Goal: Task Accomplishment & Management: Manage account settings

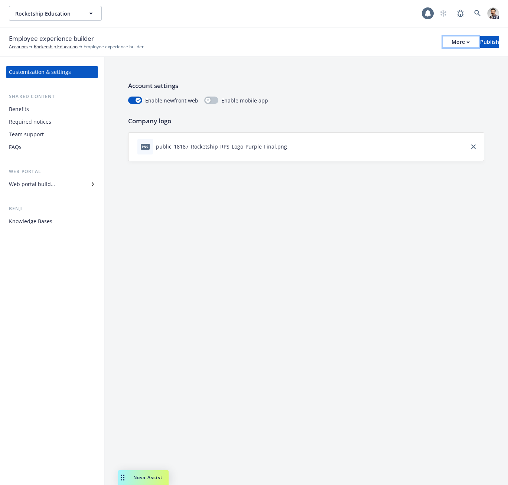
drag, startPoint x: 426, startPoint y: 43, endPoint x: 427, endPoint y: 46, distance: 3.8
click at [442, 43] on button "More" at bounding box center [460, 42] width 36 height 12
click at [406, 61] on link "Copy preview link" at bounding box center [399, 58] width 110 height 15
click at [482, 43] on div "Publish" at bounding box center [489, 41] width 19 height 11
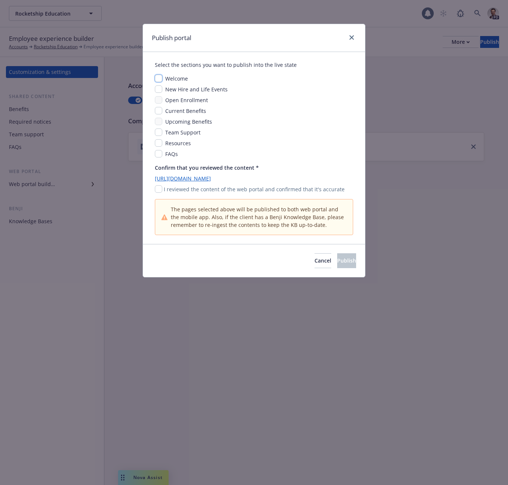
drag, startPoint x: 162, startPoint y: 79, endPoint x: 161, endPoint y: 86, distance: 7.5
click at [161, 79] on input "checkbox" at bounding box center [158, 78] width 7 height 7
checkbox input "true"
click at [161, 91] on input "checkbox" at bounding box center [158, 88] width 7 height 7
checkbox input "true"
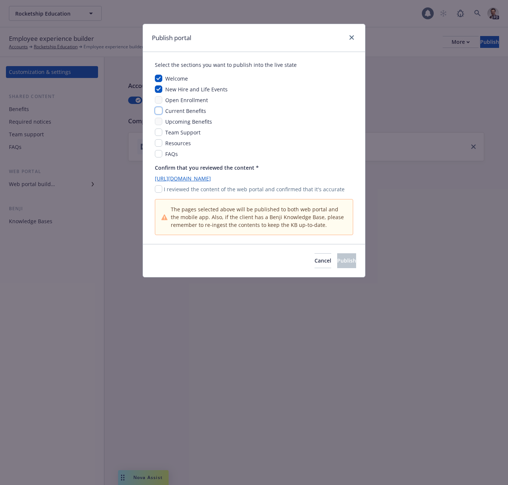
click at [158, 111] on input "checkbox" at bounding box center [158, 110] width 7 height 7
checkbox input "true"
drag, startPoint x: 160, startPoint y: 116, endPoint x: 160, endPoint y: 122, distance: 6.0
click at [160, 117] on div "Welcome New Hire and Life Events Open Enrollment Current Benefits Upcoming Bene…" at bounding box center [254, 116] width 198 height 83
click at [160, 122] on input "checkbox" at bounding box center [158, 121] width 7 height 7
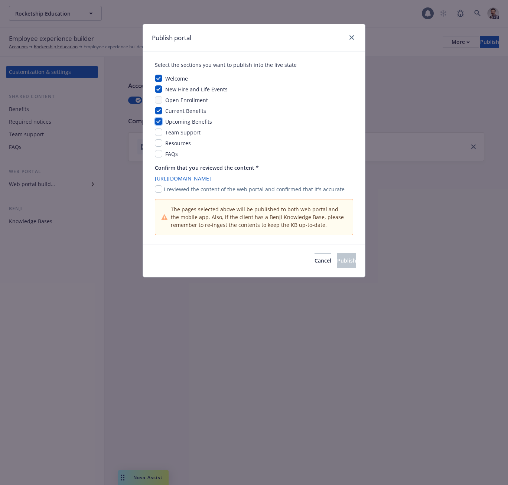
checkbox input "true"
click at [163, 102] on div "Open Enrollment" at bounding box center [185, 100] width 47 height 8
click at [160, 139] on input "checkbox" at bounding box center [158, 142] width 7 height 7
checkbox input "true"
click at [160, 131] on input "checkbox" at bounding box center [158, 131] width 7 height 7
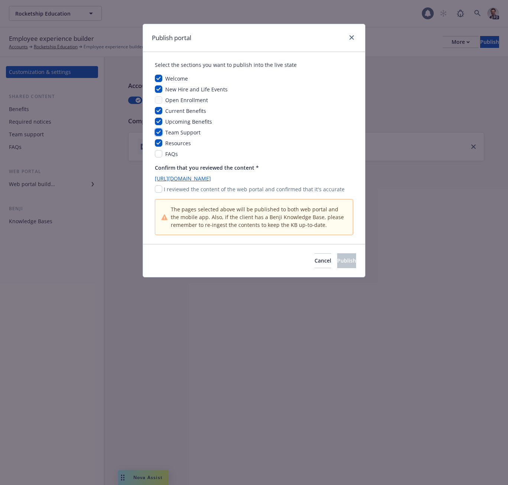
checkbox input "true"
click at [160, 152] on input "checkbox" at bounding box center [158, 153] width 7 height 7
checkbox input "true"
click at [167, 192] on p "I reviewed the content of the web portal and confirmed that it's accurate" at bounding box center [254, 189] width 181 height 8
click at [159, 190] on input "checkbox" at bounding box center [158, 188] width 7 height 7
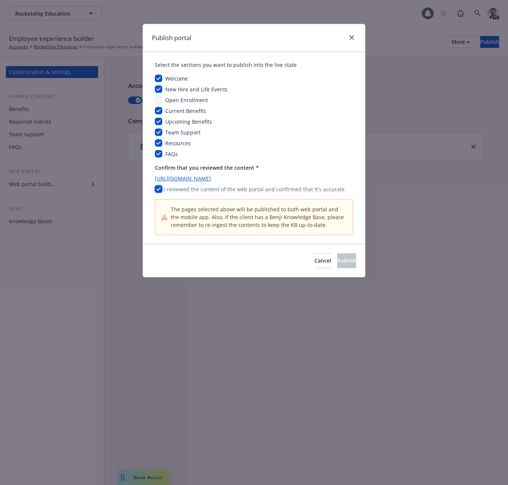
checkbox input "true"
click at [340, 264] on button "Publish" at bounding box center [346, 260] width 19 height 15
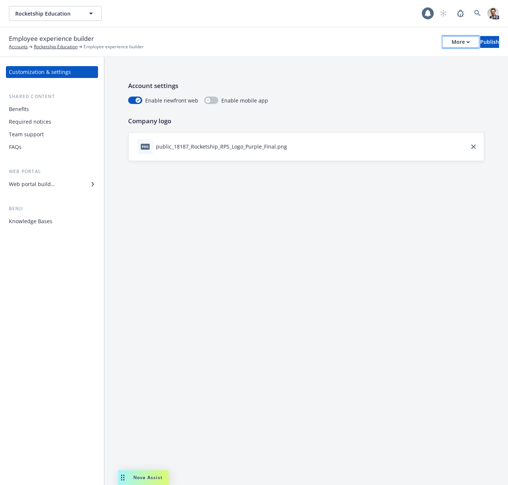
click at [451, 42] on div "More" at bounding box center [460, 41] width 18 height 11
click at [393, 76] on link "Copy portal link" at bounding box center [399, 73] width 110 height 15
click at [451, 46] on div "More" at bounding box center [460, 41] width 18 height 11
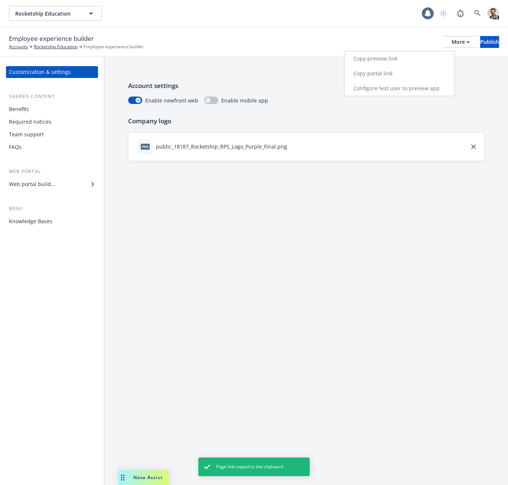
click at [408, 88] on link "Configure test user to preview app" at bounding box center [399, 88] width 110 height 15
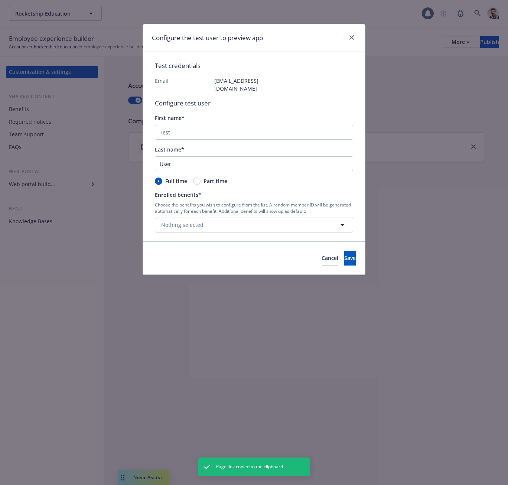
drag, startPoint x: 391, startPoint y: 111, endPoint x: 386, endPoint y: 114, distance: 6.0
click at [391, 111] on div "Configure the test user to preview app Test credentials Email test.rocketshiped…" at bounding box center [254, 242] width 508 height 485
drag, startPoint x: 389, startPoint y: 124, endPoint x: 333, endPoint y: 73, distance: 75.7
click at [387, 123] on div "Configure the test user to preview app Test credentials Email test.rocketshiped…" at bounding box center [254, 242] width 508 height 485
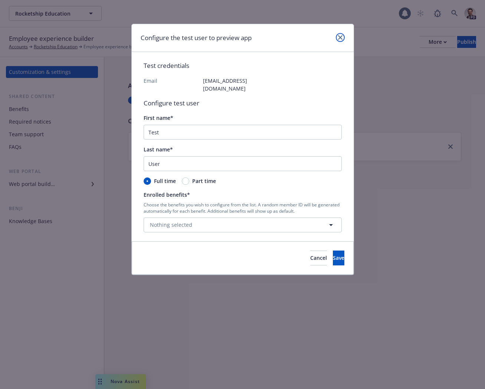
click at [341, 36] on icon "close" at bounding box center [340, 37] width 4 height 4
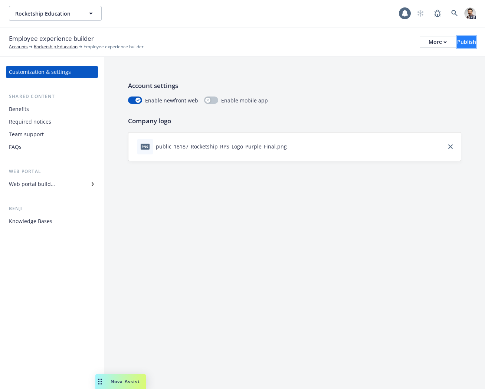
click at [465, 42] on button "Publish" at bounding box center [466, 42] width 19 height 12
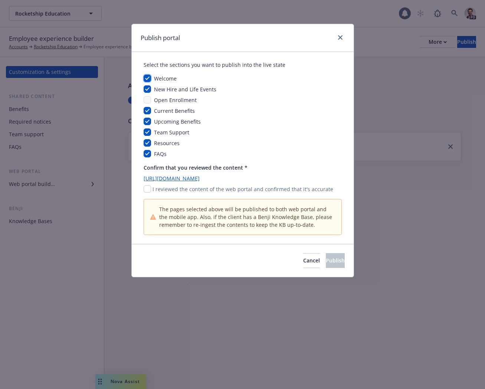
click at [147, 78] on input "checkbox" at bounding box center [147, 78] width 7 height 7
checkbox input "false"
click at [147, 87] on input "checkbox" at bounding box center [147, 88] width 7 height 7
checkbox input "false"
drag, startPoint x: 150, startPoint y: 108, endPoint x: 149, endPoint y: 117, distance: 8.9
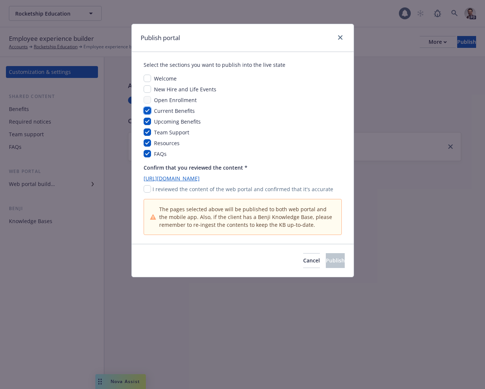
click at [149, 108] on input "checkbox" at bounding box center [147, 110] width 7 height 7
checkbox input "false"
click at [149, 137] on div "Welcome New Hire and Life Events Open Enrollment Current Benefits Upcoming Bene…" at bounding box center [243, 116] width 198 height 83
drag, startPoint x: 148, startPoint y: 133, endPoint x: 150, endPoint y: 150, distance: 17.5
click at [149, 135] on input "checkbox" at bounding box center [147, 131] width 7 height 7
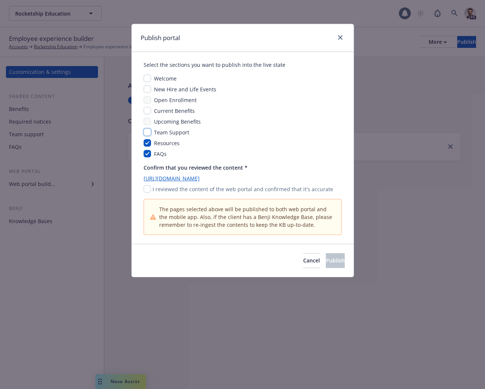
checkbox input "false"
click at [144, 143] on input "checkbox" at bounding box center [147, 142] width 7 height 7
checkbox input "false"
click at [146, 156] on input "checkbox" at bounding box center [147, 153] width 7 height 7
checkbox input "false"
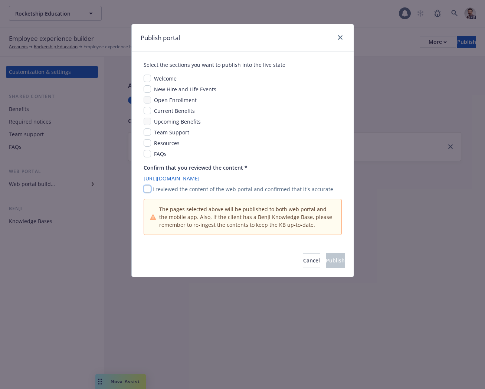
drag, startPoint x: 149, startPoint y: 188, endPoint x: 156, endPoint y: 194, distance: 9.7
click at [149, 188] on input "checkbox" at bounding box center [147, 188] width 7 height 7
checkbox input "true"
click at [328, 261] on span "Publish" at bounding box center [335, 260] width 19 height 7
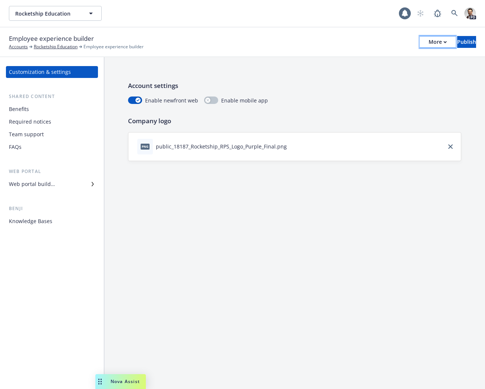
click at [429, 46] on div "More" at bounding box center [438, 41] width 18 height 11
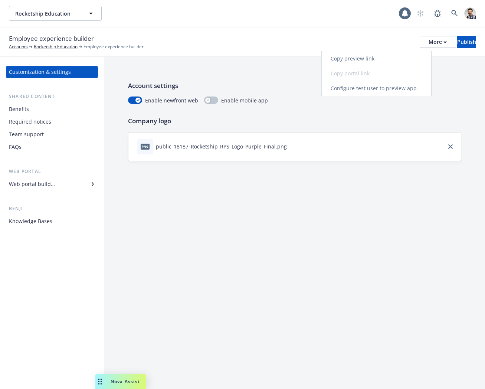
click at [372, 59] on link "Copy preview link" at bounding box center [377, 58] width 110 height 15
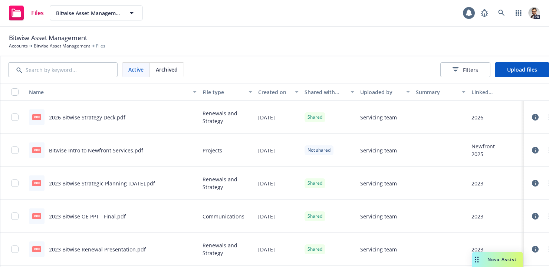
scroll to position [0, 130]
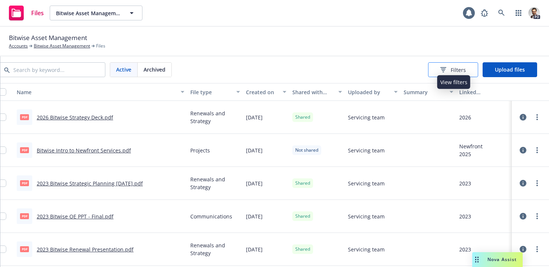
click at [445, 70] on icon at bounding box center [444, 69] width 6 height 5
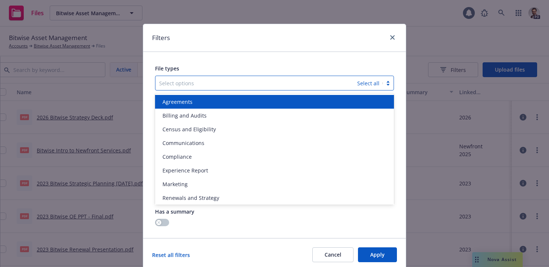
click at [265, 80] on div at bounding box center [256, 83] width 194 height 9
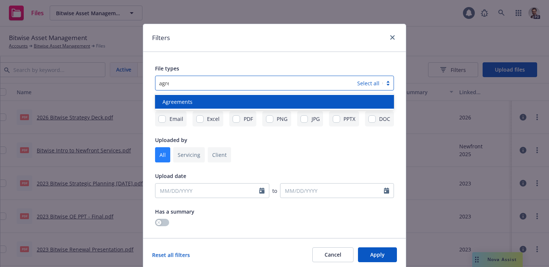
type input "agree"
click at [231, 100] on div "Agreements" at bounding box center [275, 102] width 230 height 8
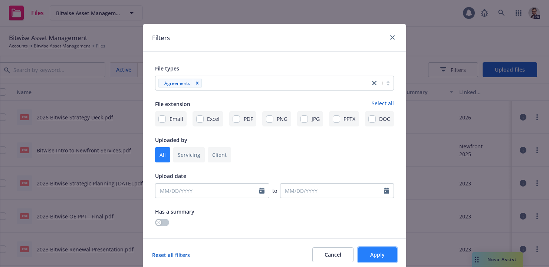
click at [373, 256] on span "Apply" at bounding box center [377, 254] width 14 height 7
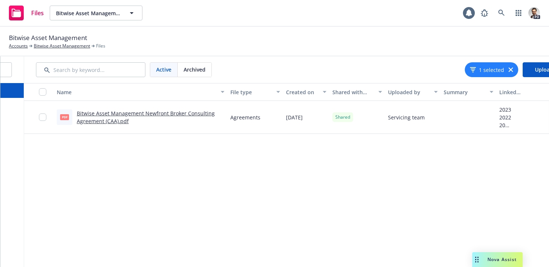
scroll to position [0, 66]
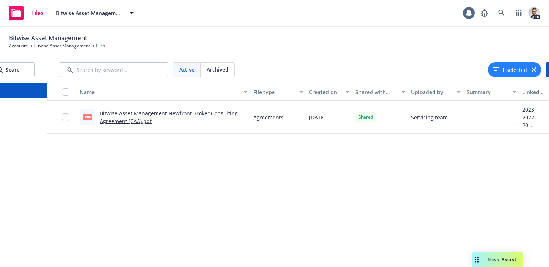
click at [134, 123] on link "Bitwise Asset Management Newfront Broker Consulting Agreement (CAA).pdf" at bounding box center [169, 117] width 138 height 15
click at [114, 15] on span "Bitwise Asset Management" at bounding box center [88, 13] width 64 height 8
type input "califor"
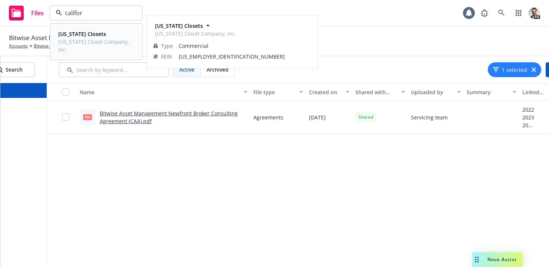
click at [106, 37] on span "California Closets" at bounding box center [95, 34] width 75 height 8
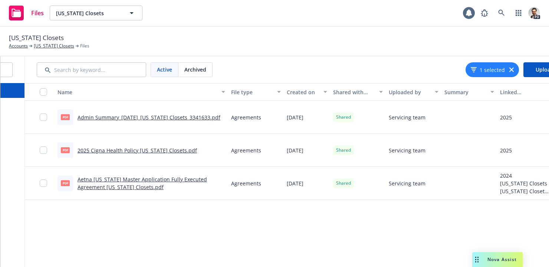
scroll to position [0, 90]
click at [150, 118] on link "Admin Summary_03.01.2025_California Closets_3341633.pdf" at bounding box center [147, 117] width 143 height 7
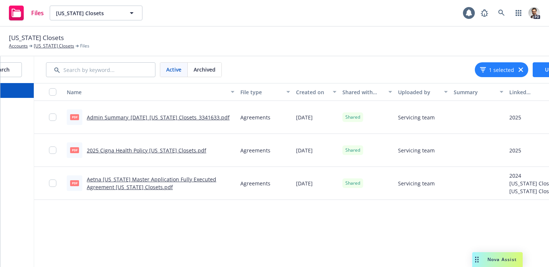
scroll to position [0, 130]
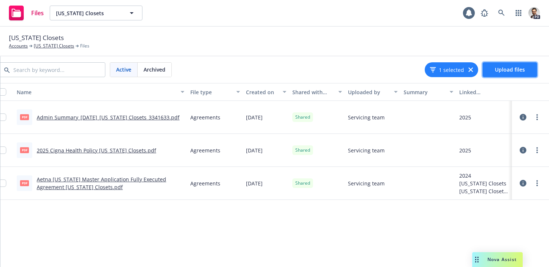
click at [511, 68] on span "Upload files" at bounding box center [510, 69] width 30 height 7
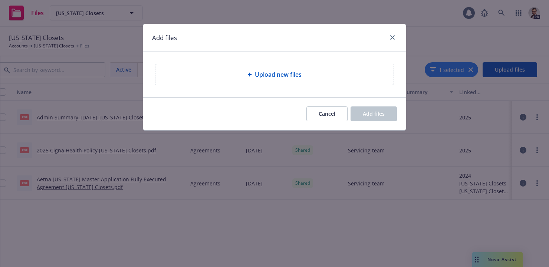
click at [274, 77] on span "Upload new files" at bounding box center [278, 74] width 47 height 9
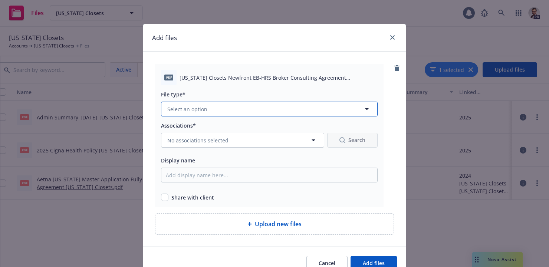
click at [259, 108] on button "Select an option" at bounding box center [269, 109] width 217 height 15
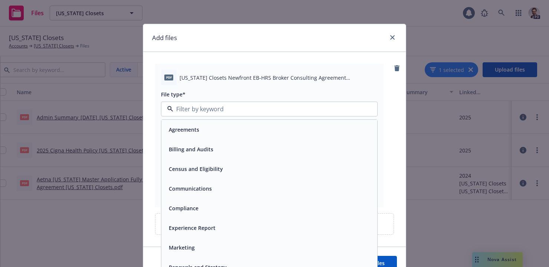
click at [233, 133] on div "Agreements" at bounding box center [269, 129] width 207 height 11
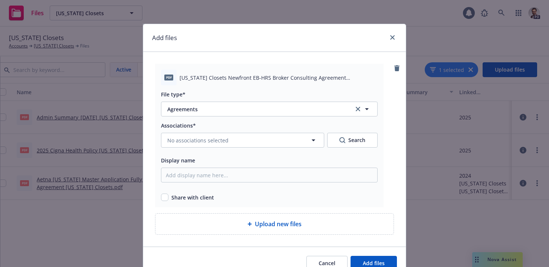
scroll to position [13, 0]
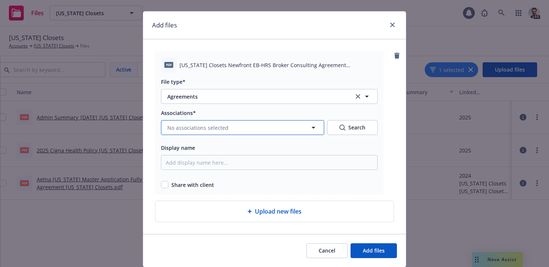
click at [219, 132] on button "No associations selected" at bounding box center [242, 127] width 163 height 15
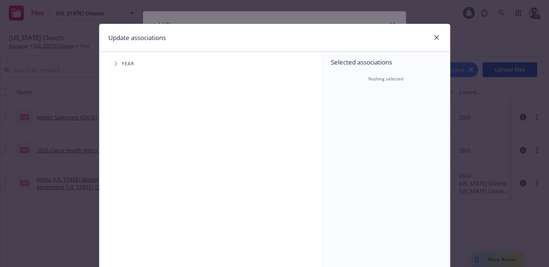
click at [116, 64] on icon "Tree Example" at bounding box center [116, 64] width 3 height 4
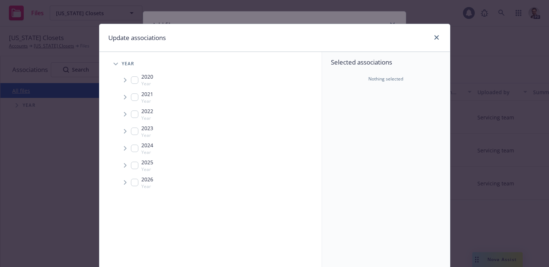
drag, startPoint x: 136, startPoint y: 166, endPoint x: 128, endPoint y: 167, distance: 8.4
click at [136, 166] on input "Tree Example" at bounding box center [134, 165] width 7 height 7
checkbox input "true"
click at [122, 166] on span "Tree Example" at bounding box center [125, 166] width 12 height 12
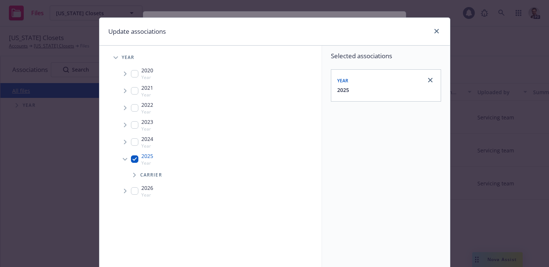
scroll to position [7, 0]
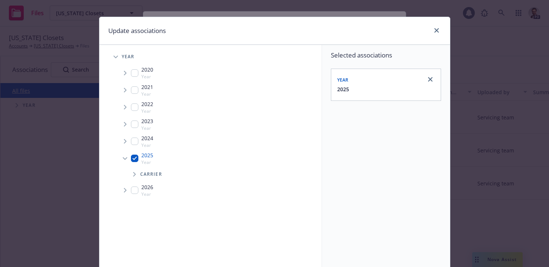
drag, startPoint x: 135, startPoint y: 176, endPoint x: 139, endPoint y: 180, distance: 6.3
click at [135, 176] on icon "Tree Example" at bounding box center [134, 174] width 3 height 4
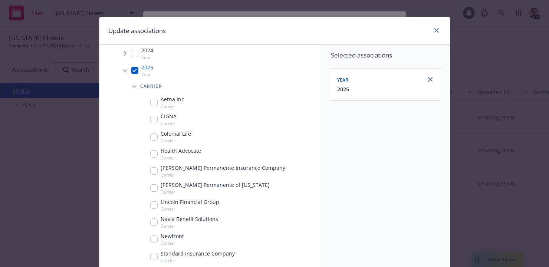
scroll to position [98, 0]
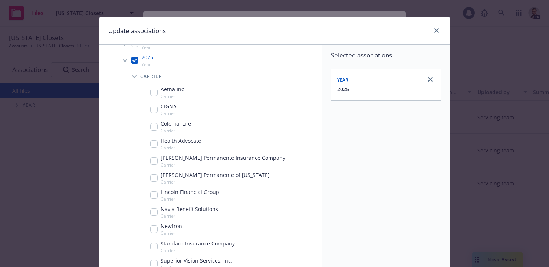
click at [154, 230] on input "Tree Example" at bounding box center [153, 229] width 7 height 7
checkbox input "true"
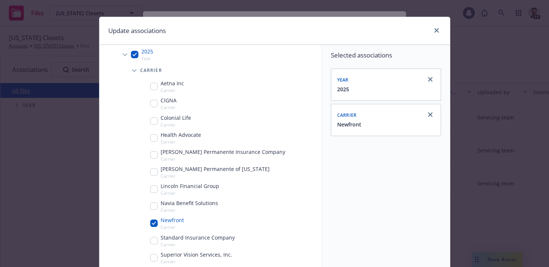
scroll to position [102, 0]
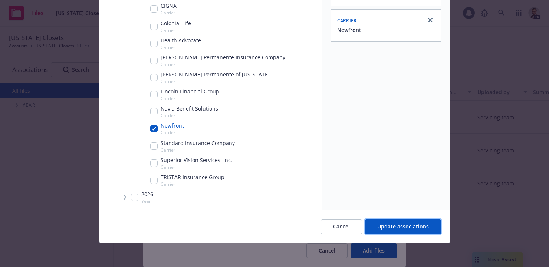
click at [422, 229] on span "Update associations" at bounding box center [403, 226] width 52 height 7
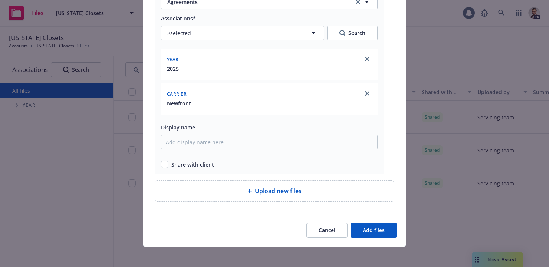
scroll to position [111, 0]
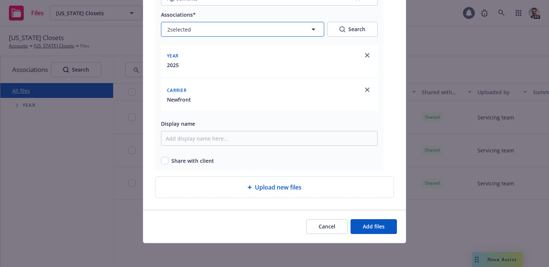
click at [228, 31] on button "2 selected" at bounding box center [242, 29] width 163 height 15
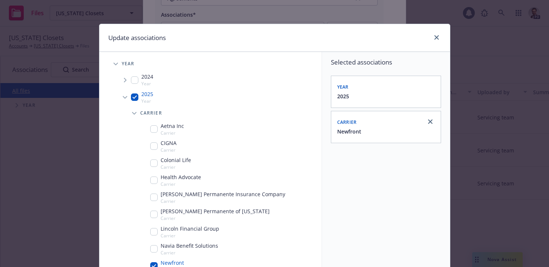
scroll to position [102, 0]
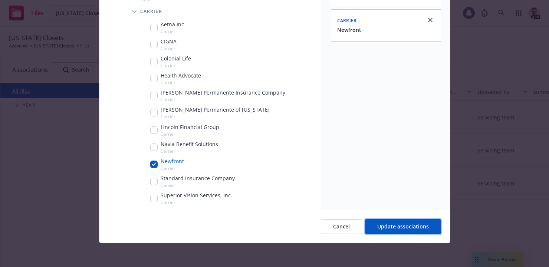
click at [403, 232] on button "Update associations" at bounding box center [403, 226] width 76 height 15
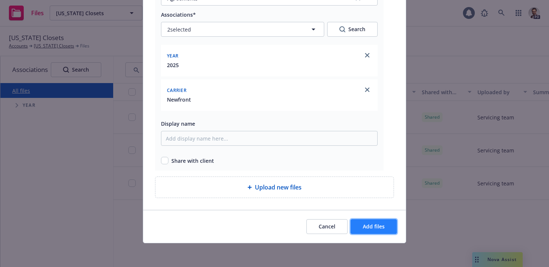
click at [382, 228] on span "Add files" at bounding box center [374, 226] width 22 height 7
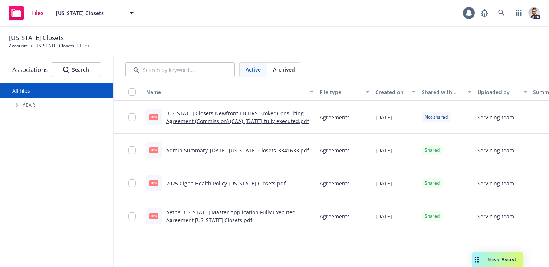
drag, startPoint x: 115, startPoint y: 11, endPoint x: 109, endPoint y: 10, distance: 5.2
click at [115, 11] on span "California Closets" at bounding box center [88, 13] width 64 height 8
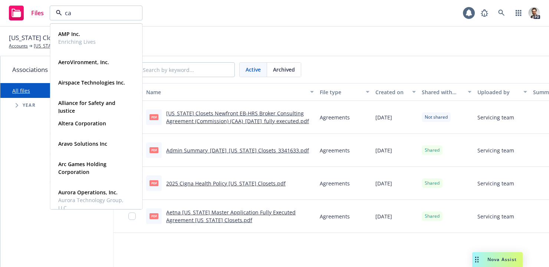
type input "can"
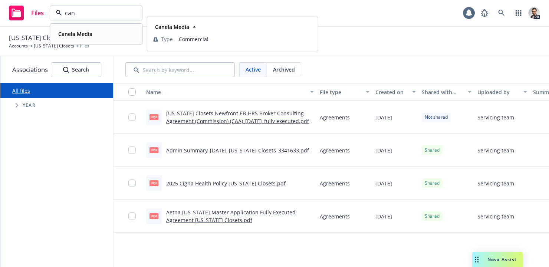
click at [109, 32] on div "Canela Media" at bounding box center [96, 34] width 82 height 11
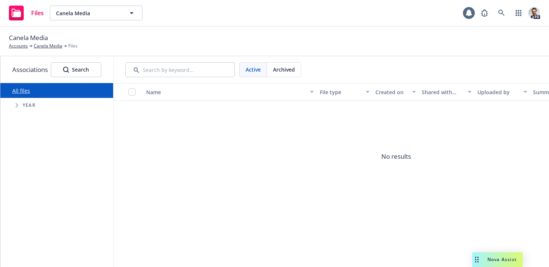
drag, startPoint x: 22, startPoint y: 106, endPoint x: 18, endPoint y: 107, distance: 4.1
click at [22, 106] on span "Tree Example" at bounding box center [17, 105] width 12 height 12
click at [183, 162] on span "No results" at bounding box center [396, 156] width 565 height 111
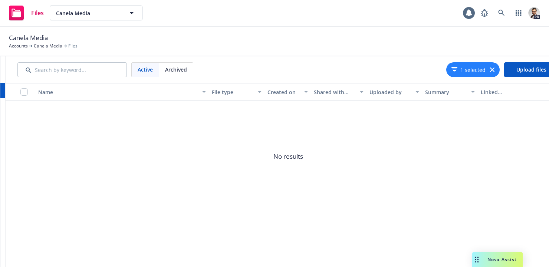
scroll to position [0, 130]
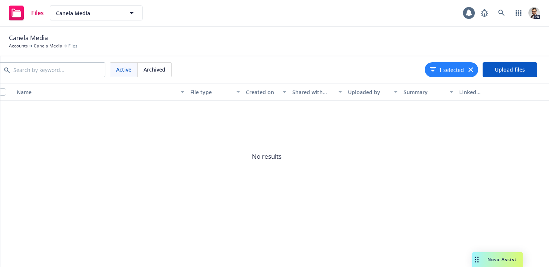
click at [472, 71] on icon "button" at bounding box center [471, 70] width 4 height 4
click at [461, 71] on span "Filters" at bounding box center [458, 70] width 15 height 8
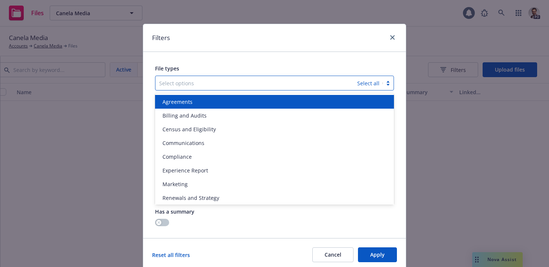
click at [230, 88] on div "Select options" at bounding box center [257, 83] width 202 height 12
click at [228, 106] on div "Agreements" at bounding box center [274, 102] width 239 height 14
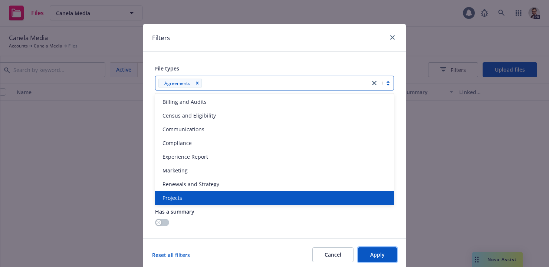
drag, startPoint x: 376, startPoint y: 255, endPoint x: 389, endPoint y: 225, distance: 33.4
click at [376, 256] on span "Apply" at bounding box center [377, 254] width 14 height 7
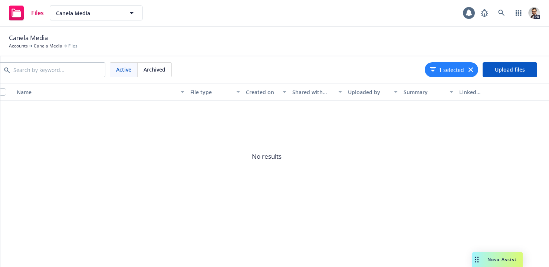
click at [472, 71] on icon "button" at bounding box center [471, 70] width 4 height 4
click at [444, 71] on icon at bounding box center [443, 70] width 3 height 1
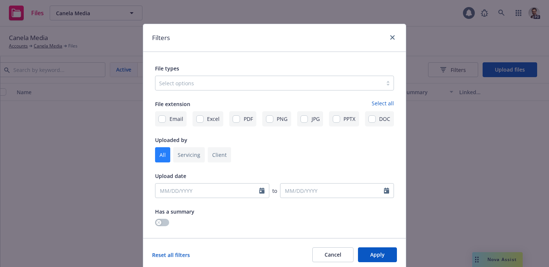
click at [235, 86] on div at bounding box center [269, 83] width 220 height 9
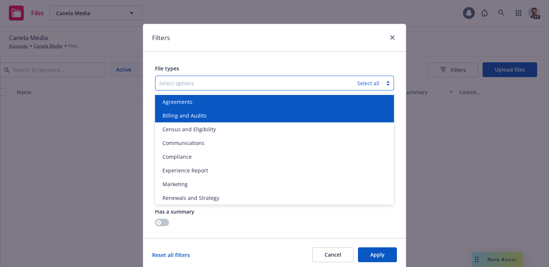
click at [235, 102] on div "Agreements" at bounding box center [275, 102] width 230 height 8
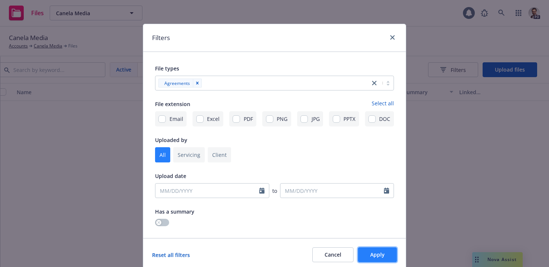
click at [386, 255] on button "Apply" at bounding box center [377, 255] width 39 height 15
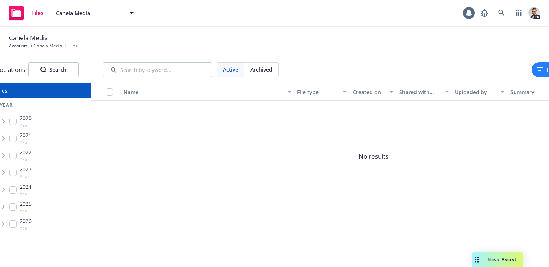
scroll to position [0, 22]
click at [98, 10] on span "Canela Media" at bounding box center [88, 13] width 64 height 8
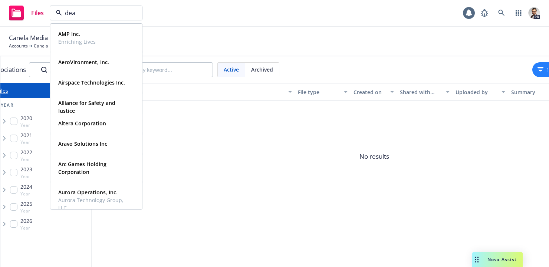
type input "dean"
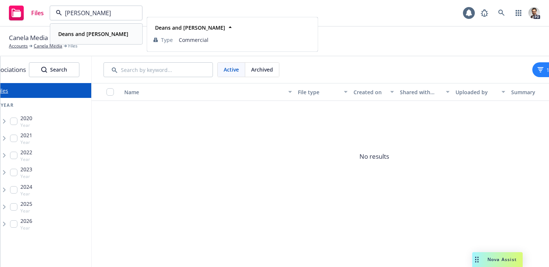
click at [85, 34] on strong "Deans and Homer" at bounding box center [93, 33] width 70 height 7
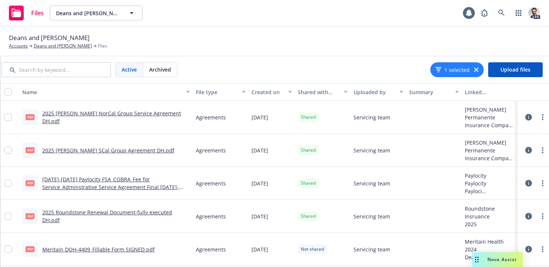
scroll to position [0, 130]
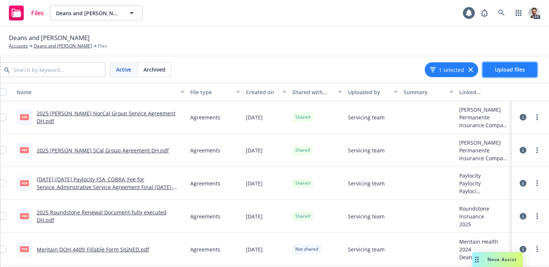
click at [514, 70] on span "Upload files" at bounding box center [510, 69] width 30 height 7
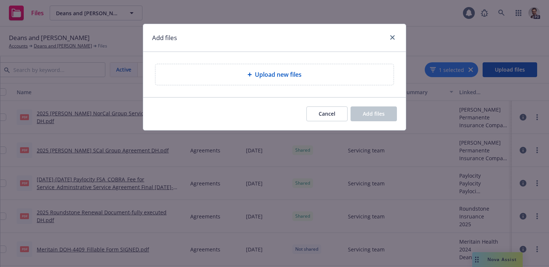
click at [273, 74] on span "Upload new files" at bounding box center [278, 74] width 47 height 9
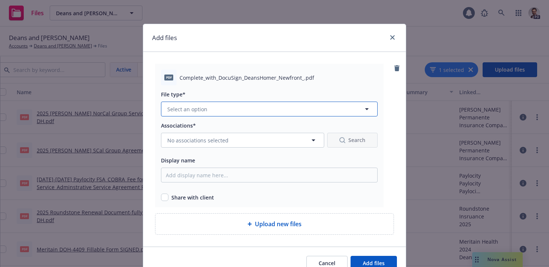
click at [228, 107] on button "Select an option" at bounding box center [269, 109] width 217 height 15
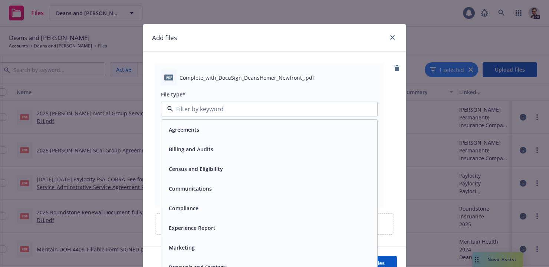
click at [213, 129] on div "Agreements" at bounding box center [269, 129] width 207 height 11
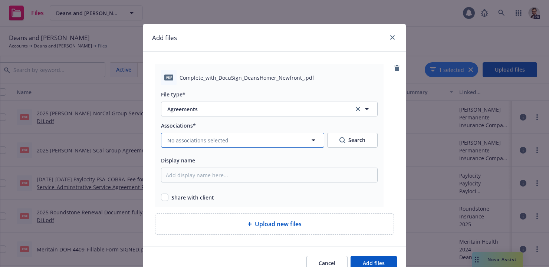
click at [206, 144] on span "No associations selected" at bounding box center [197, 141] width 61 height 8
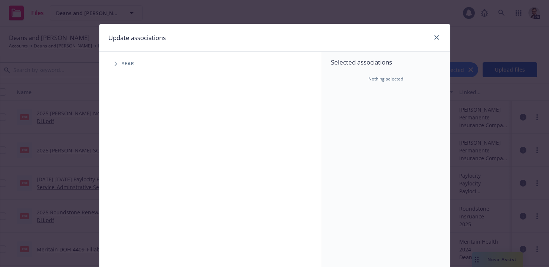
click at [117, 65] on icon "Tree Example" at bounding box center [116, 64] width 3 height 4
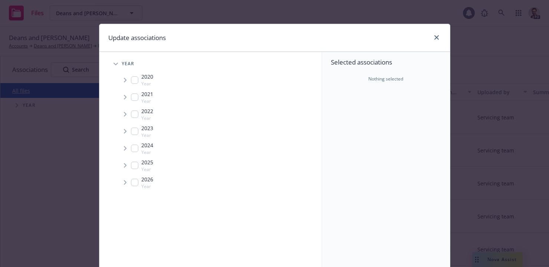
click at [135, 133] on input "Tree Example" at bounding box center [134, 131] width 7 height 7
checkbox input "true"
click at [123, 132] on span "Tree Example" at bounding box center [125, 131] width 12 height 12
click at [135, 147] on icon "Tree Example" at bounding box center [134, 147] width 3 height 4
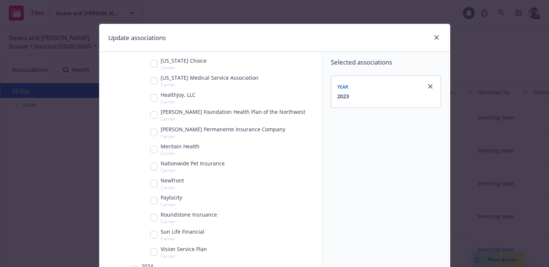
scroll to position [100, 0]
click at [153, 183] on input "Tree Example" at bounding box center [153, 182] width 7 height 7
checkbox input "true"
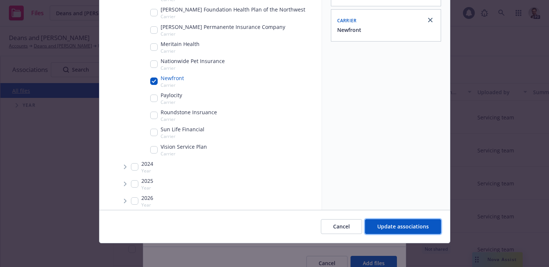
click at [405, 226] on span "Update associations" at bounding box center [403, 226] width 52 height 7
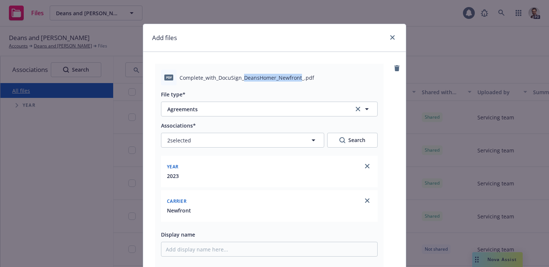
drag, startPoint x: 299, startPoint y: 78, endPoint x: 243, endPoint y: 78, distance: 56.0
click at [243, 78] on span "Complete_with_DocuSign_DeansHomer_Newfront_.pdf" at bounding box center [247, 78] width 135 height 8
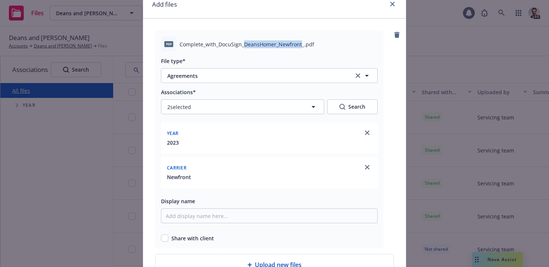
scroll to position [36, 0]
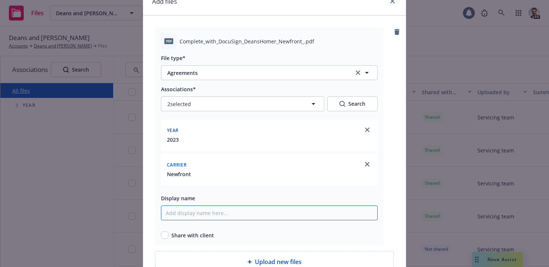
click at [212, 215] on input "Display name" at bounding box center [269, 213] width 217 height 15
paste input "DeansHomer_Newfront"
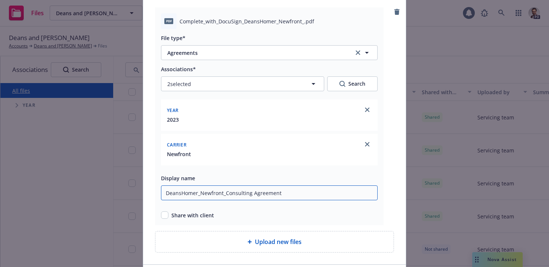
click at [246, 196] on input "DeansHomer_Newfront_Consulting Agreement" at bounding box center [269, 193] width 217 height 15
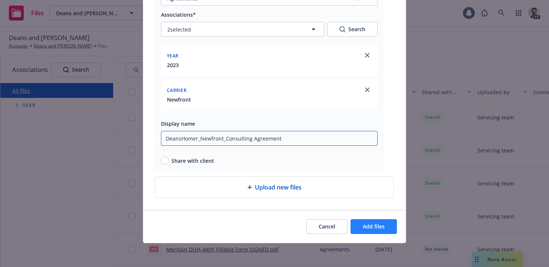
type input "DeansHomer_Newfront_Consulting Agreement"
click at [382, 226] on span "Add files" at bounding box center [374, 226] width 22 height 7
